Goal: Task Accomplishment & Management: Manage account settings

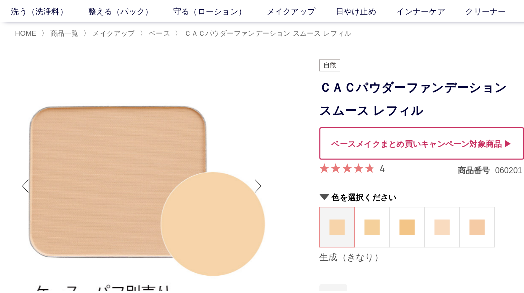
scroll to position [40, 0]
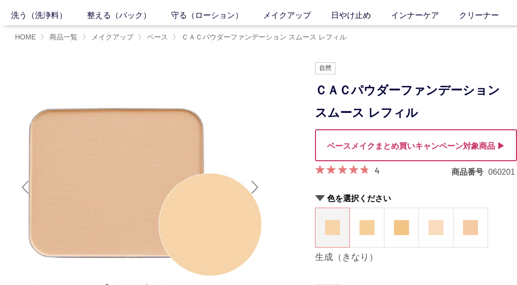
click at [400, 147] on div at bounding box center [416, 145] width 202 height 32
click at [418, 145] on div at bounding box center [416, 145] width 202 height 32
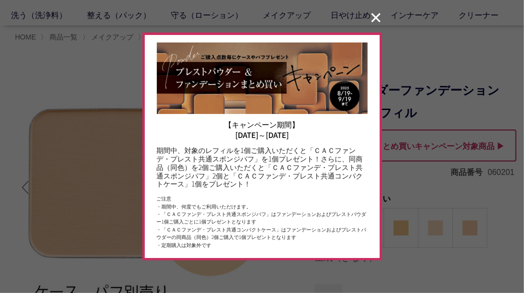
click at [373, 16] on button "✕" at bounding box center [376, 17] width 19 height 19
click at [373, 16] on link "日やけ止め" at bounding box center [361, 15] width 60 height 12
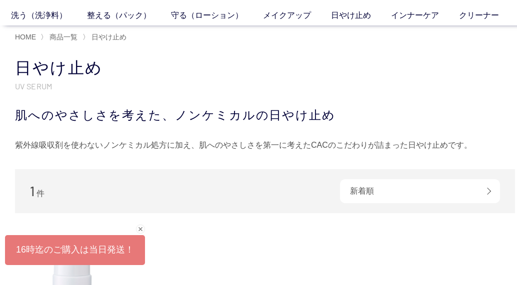
scroll to position [60, 0]
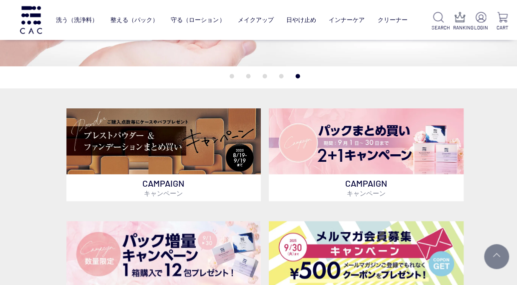
scroll to position [146, 0]
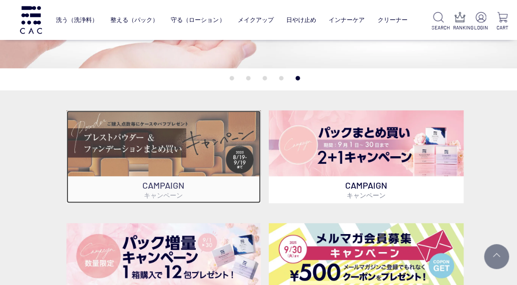
click at [142, 140] on img at bounding box center [163, 143] width 195 height 66
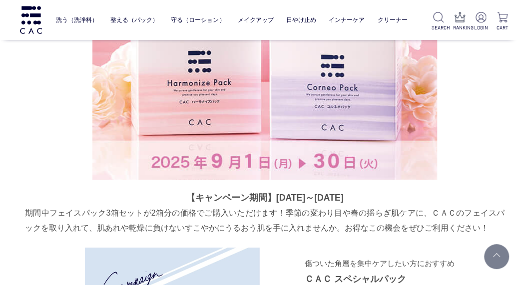
scroll to position [1471, 0]
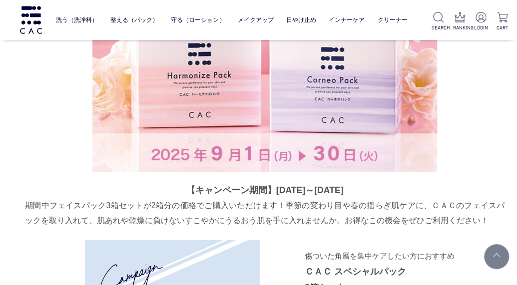
drag, startPoint x: 513, startPoint y: 85, endPoint x: 512, endPoint y: 99, distance: 13.5
drag, startPoint x: 510, startPoint y: 107, endPoint x: 509, endPoint y: 115, distance: 8.6
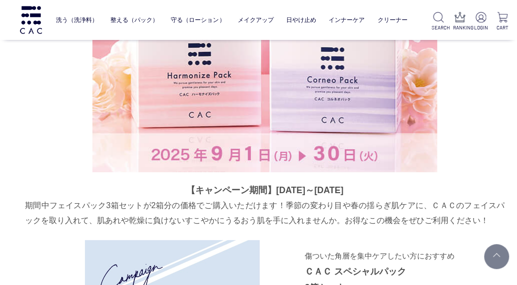
drag, startPoint x: 509, startPoint y: 116, endPoint x: 517, endPoint y: 95, distance: 22.0
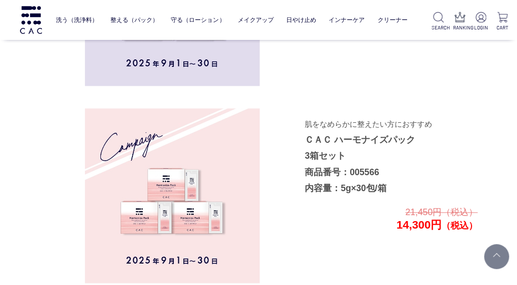
scroll to position [2055, 0]
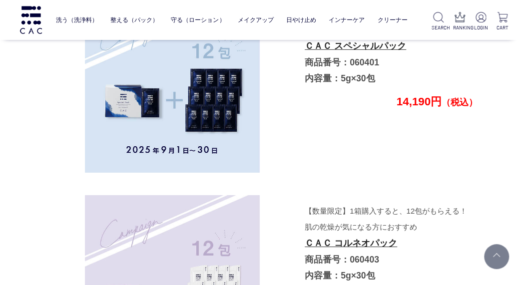
scroll to position [2892, 0]
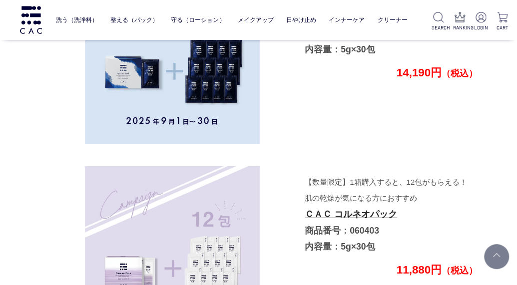
drag, startPoint x: 515, startPoint y: 153, endPoint x: 515, endPoint y: 162, distance: 9.0
drag, startPoint x: 515, startPoint y: 174, endPoint x: 515, endPoint y: 180, distance: 6.0
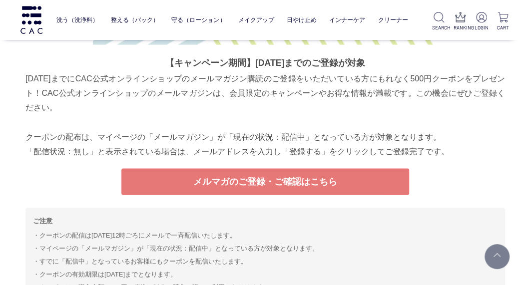
scroll to position [3637, 0]
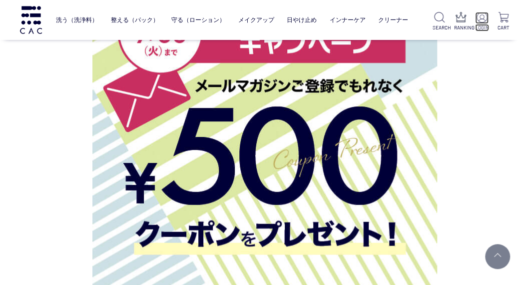
click at [485, 18] on img at bounding box center [482, 17] width 10 height 10
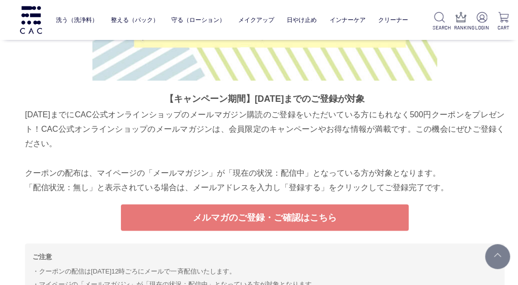
scroll to position [3857, 0]
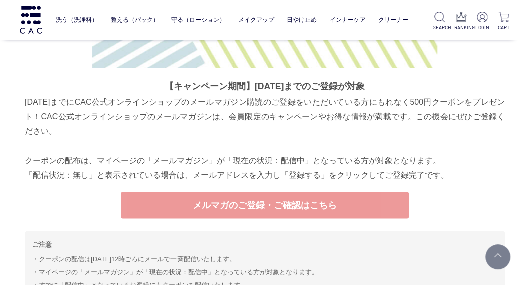
click at [272, 207] on link "メルマガのご登録・ご確認はこちら" at bounding box center [265, 205] width 288 height 26
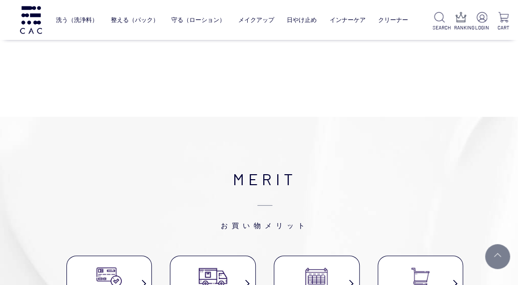
scroll to position [4657, 0]
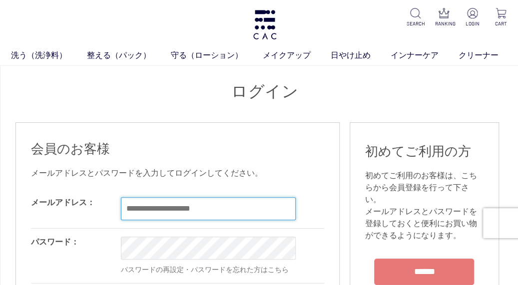
type input "**********"
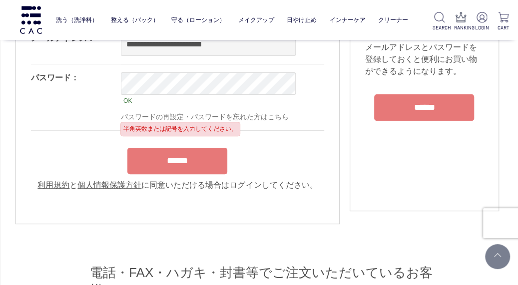
scroll to position [93, 0]
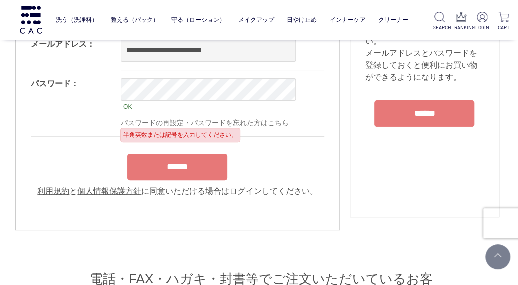
click at [190, 173] on input "******" at bounding box center [177, 167] width 100 height 26
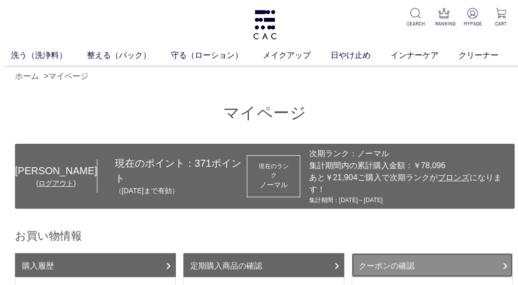
click at [506, 262] on icon at bounding box center [505, 266] width 5 height 8
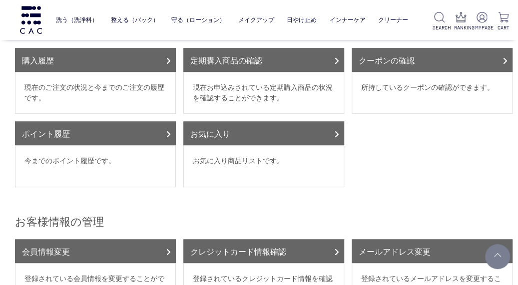
scroll to position [133, 0]
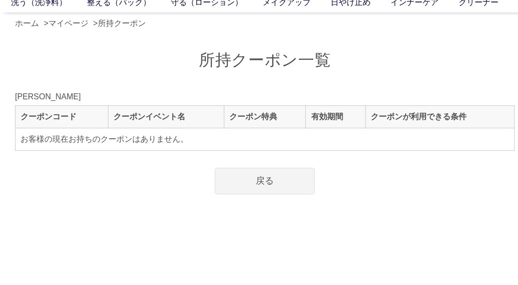
scroll to position [60, 0]
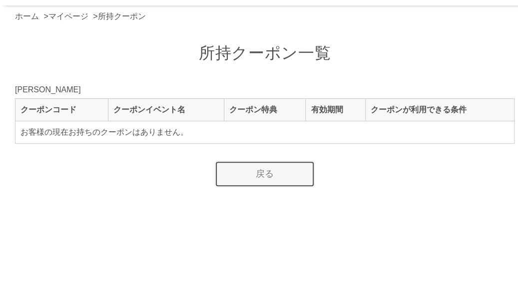
click at [263, 169] on link "戻る" at bounding box center [265, 174] width 100 height 26
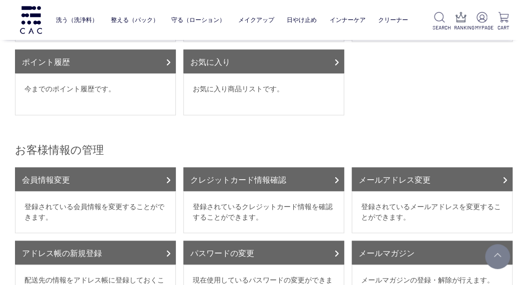
scroll to position [213, 0]
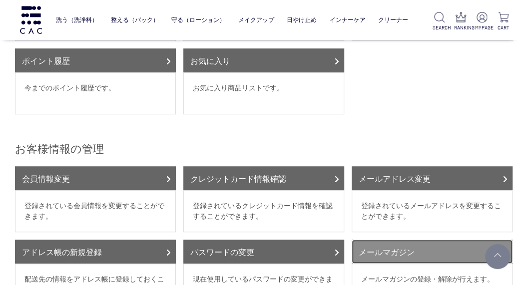
click at [421, 240] on link "メールマガジン" at bounding box center [432, 252] width 161 height 24
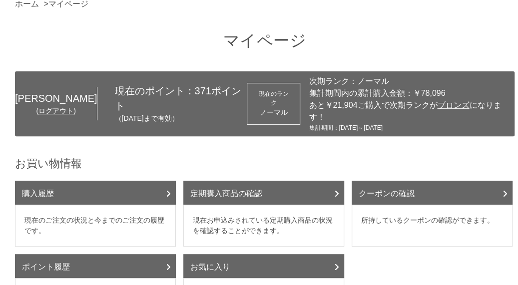
scroll to position [66, 0]
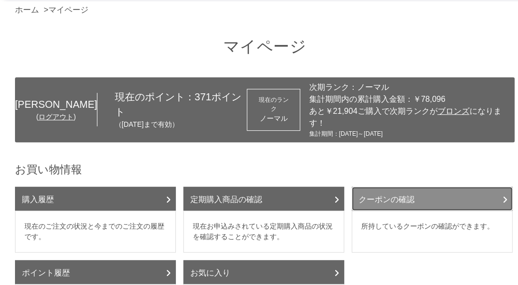
click at [397, 187] on link "クーポンの確認" at bounding box center [432, 199] width 161 height 24
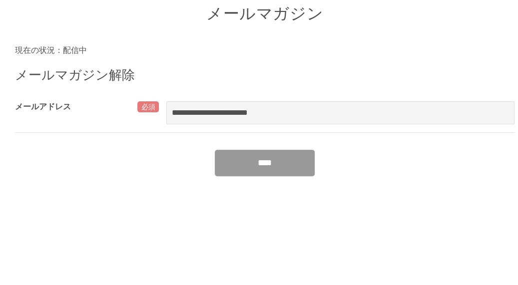
scroll to position [86, 0]
